Goal: Find specific page/section: Find specific page/section

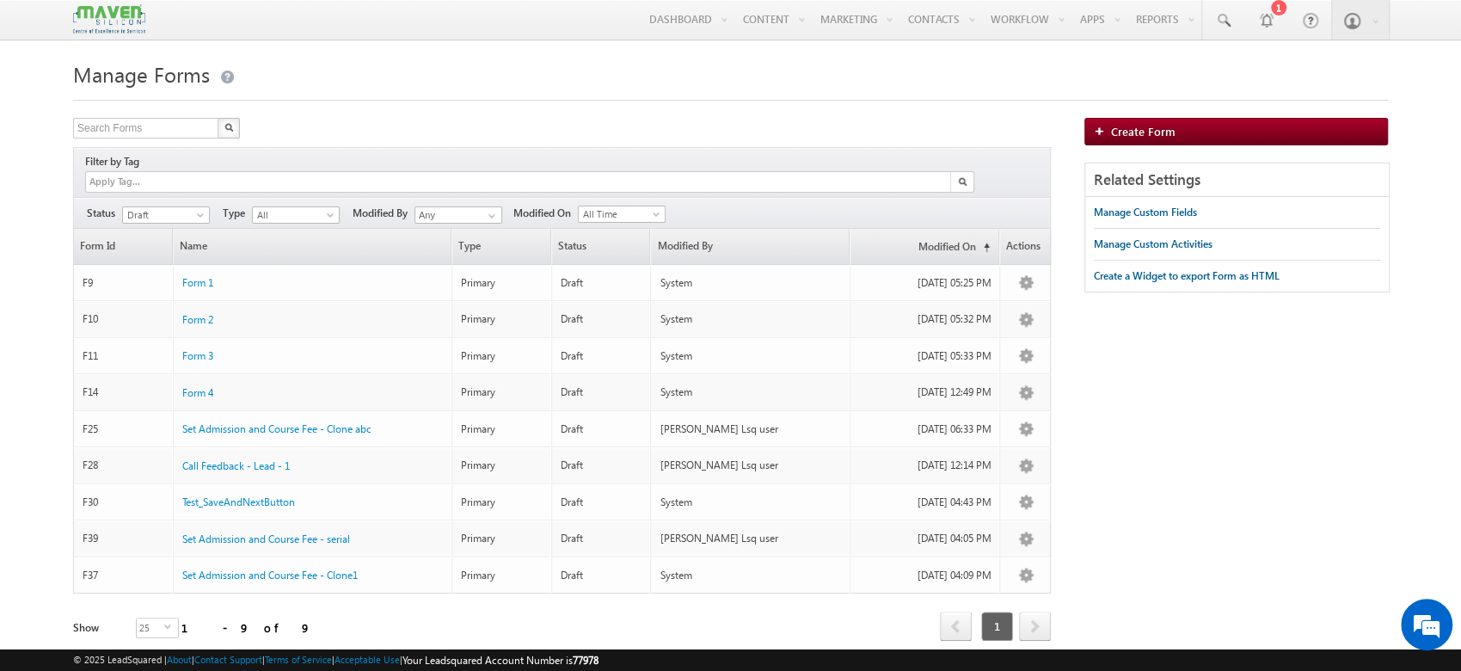
click at [189, 197] on div "Filters Status All Draft Published Unpublished Draft Type All Primary Sub-Form …" at bounding box center [562, 213] width 978 height 32
click at [195, 207] on span "Draft" at bounding box center [164, 214] width 82 height 15
click at [168, 249] on link "Published" at bounding box center [166, 249] width 87 height 15
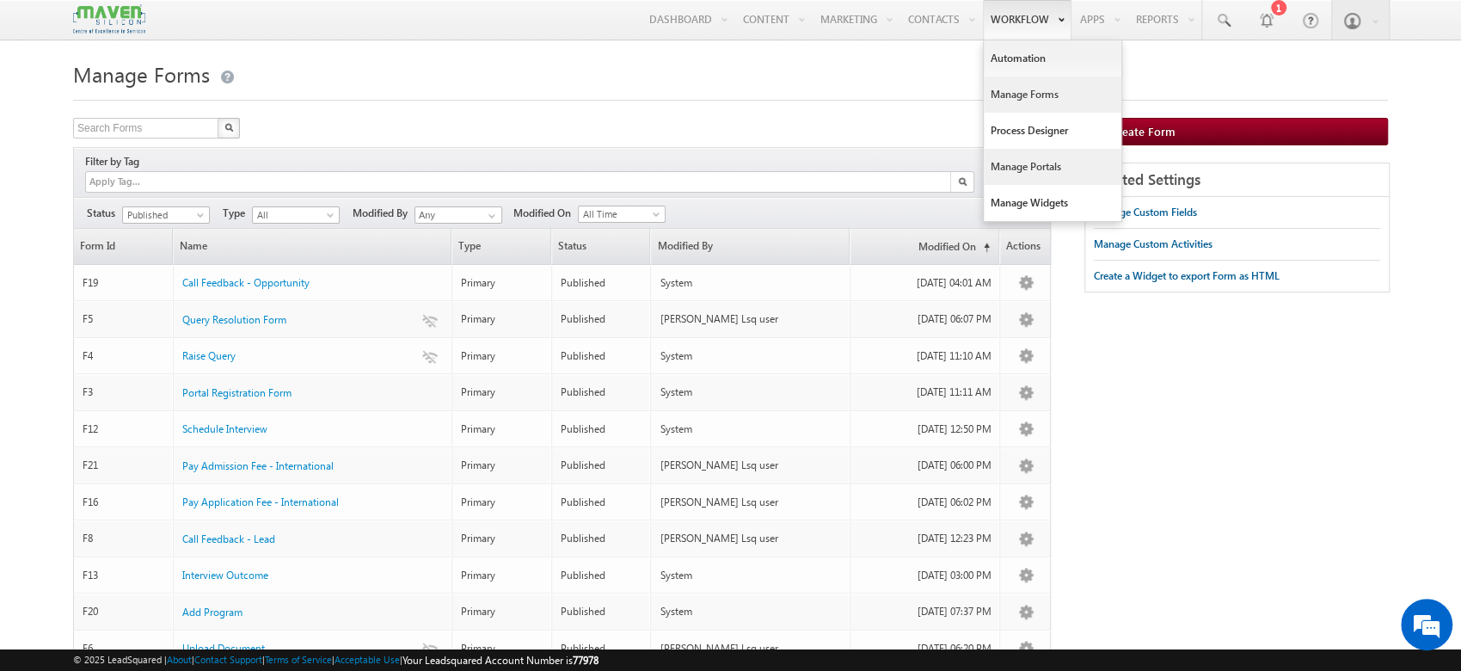
click at [1022, 155] on link "Manage Portals" at bounding box center [1053, 167] width 138 height 36
